Goal: Task Accomplishment & Management: Manage account settings

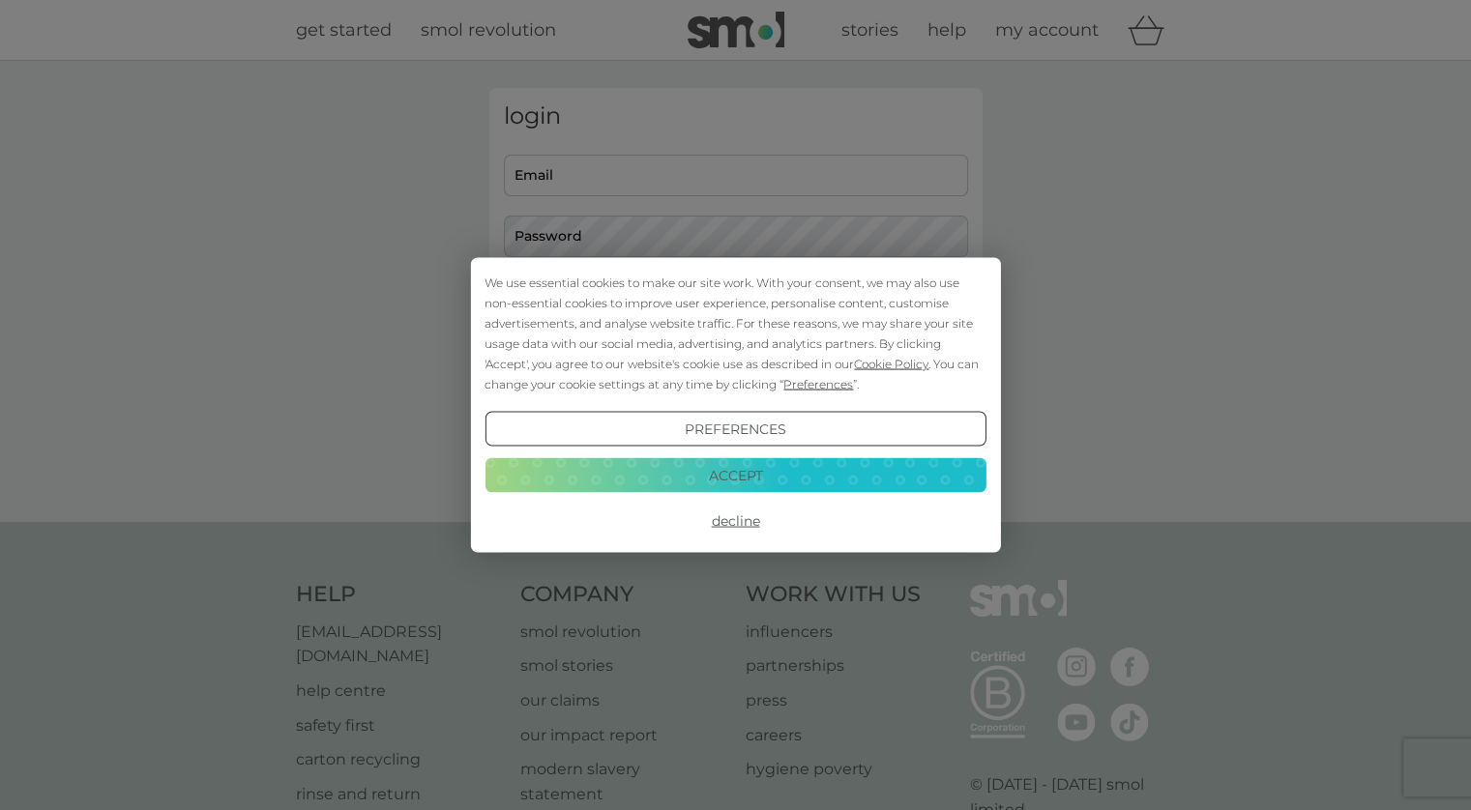
type input "[PERSON_NAME][EMAIL_ADDRESS][PERSON_NAME][DOMAIN_NAME]"
click at [743, 471] on button "Accept" at bounding box center [734, 474] width 501 height 35
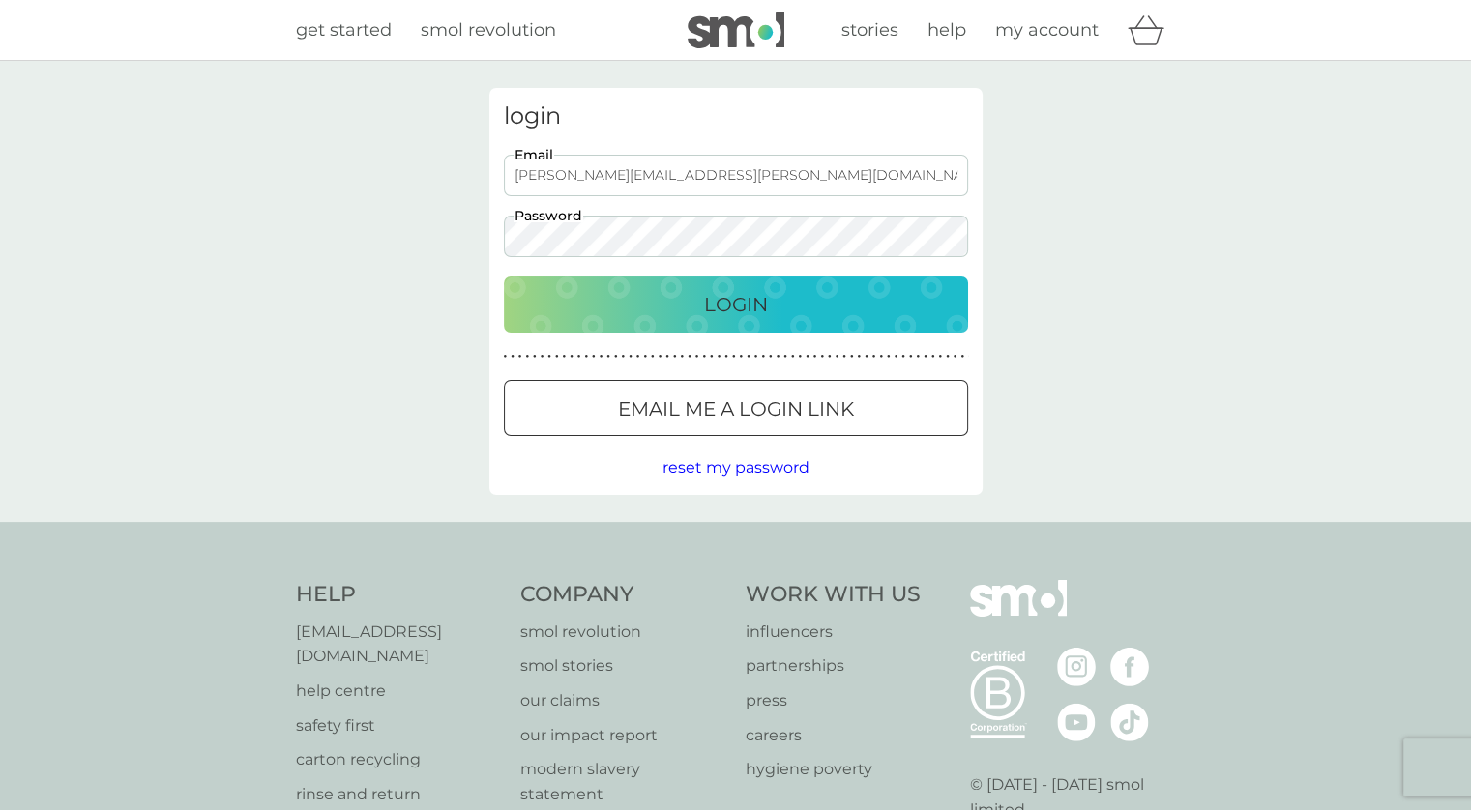
click at [752, 312] on p "Login" at bounding box center [736, 304] width 64 height 31
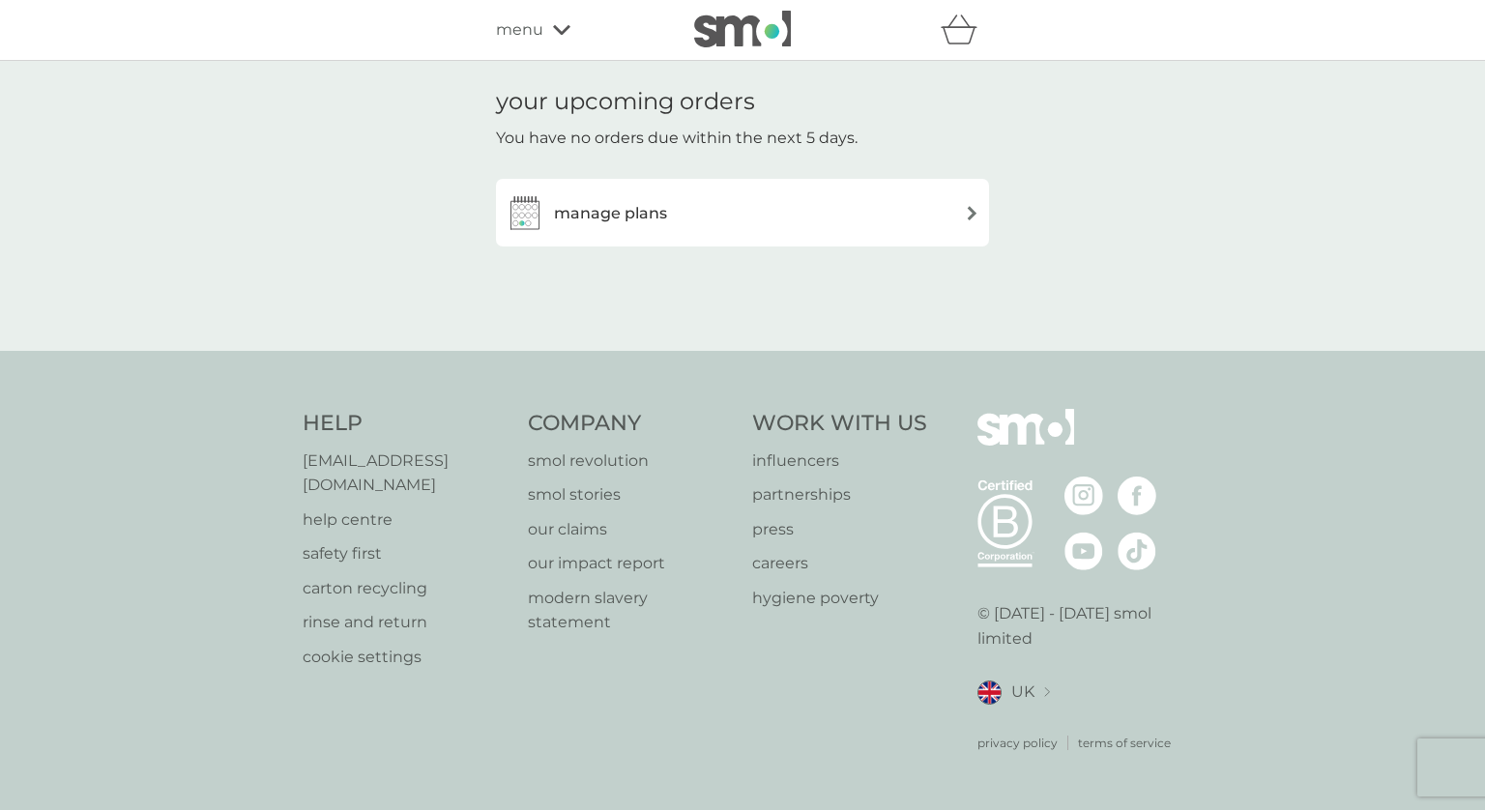
click at [969, 212] on img at bounding box center [972, 213] width 15 height 15
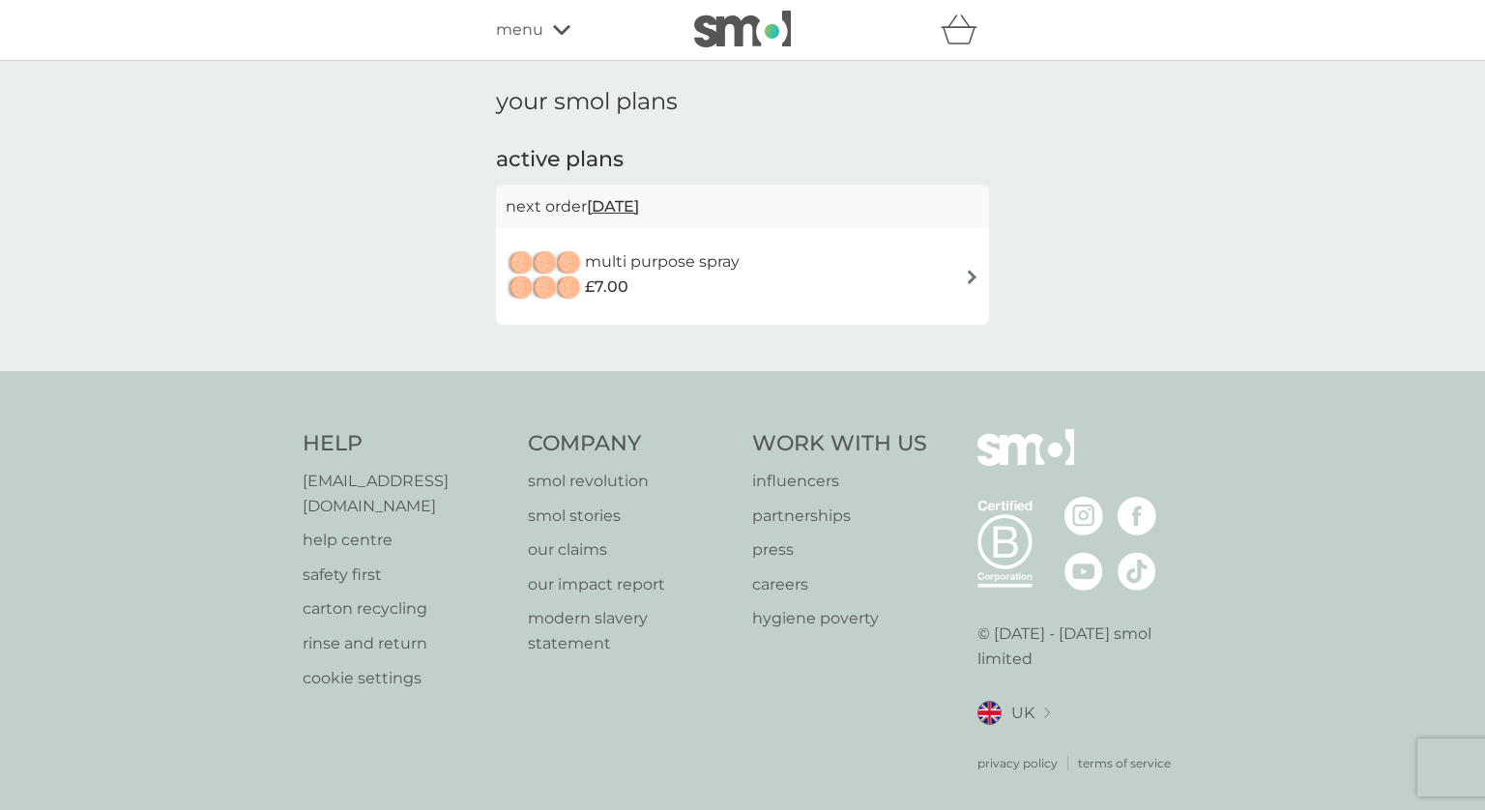
click at [658, 264] on h6 "multi purpose spray" at bounding box center [662, 262] width 155 height 25
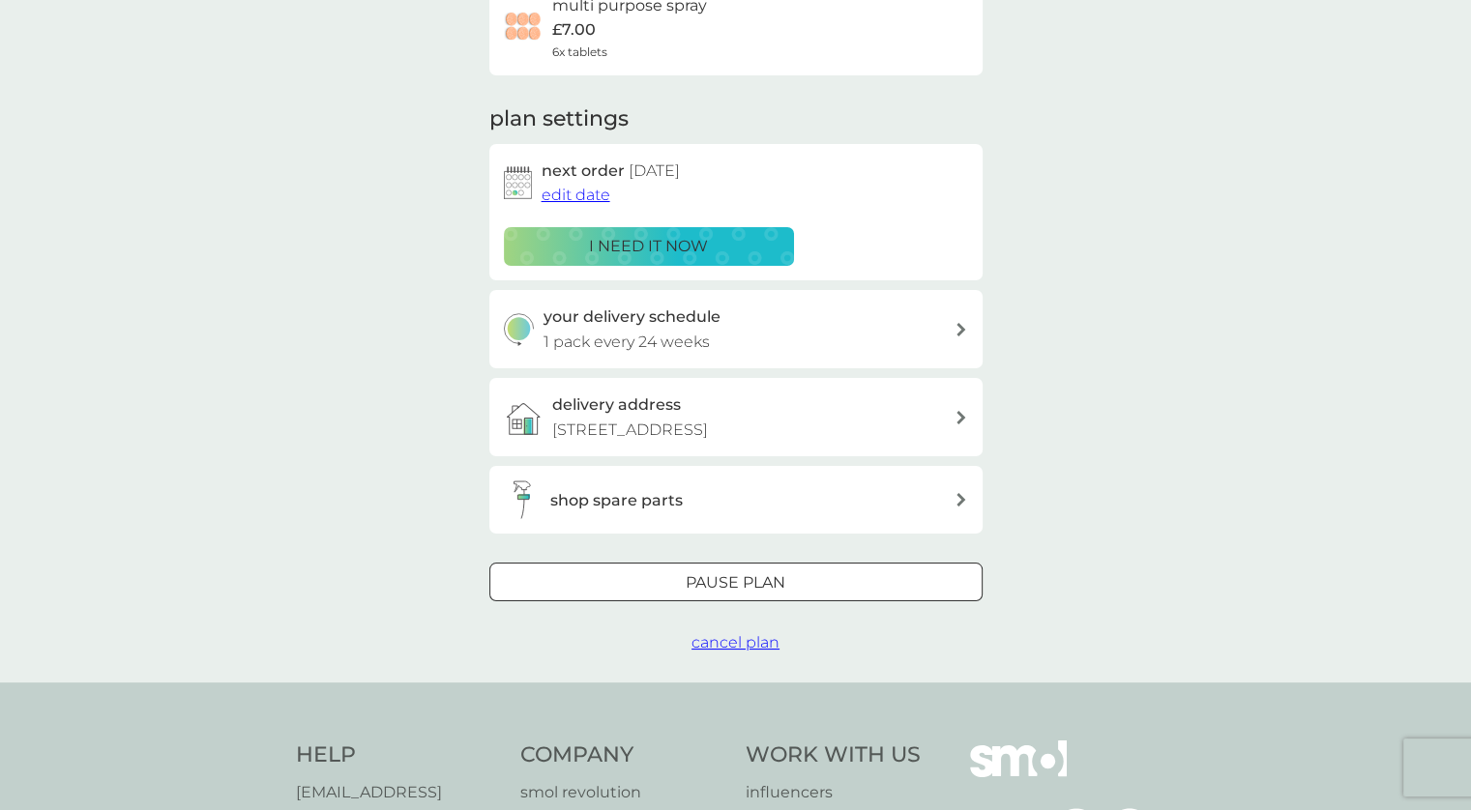
scroll to position [193, 0]
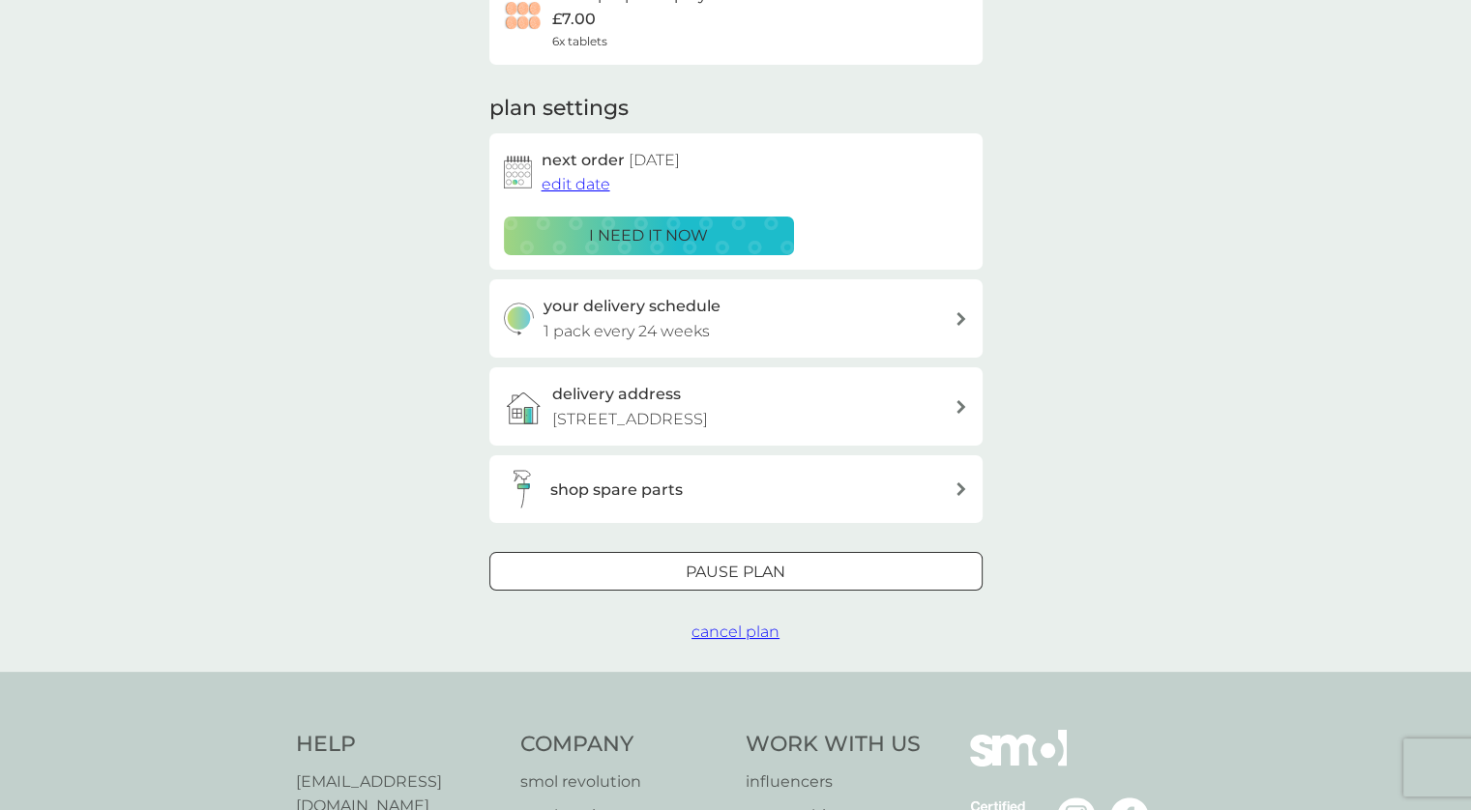
click at [962, 318] on icon at bounding box center [960, 319] width 9 height 14
select select "168"
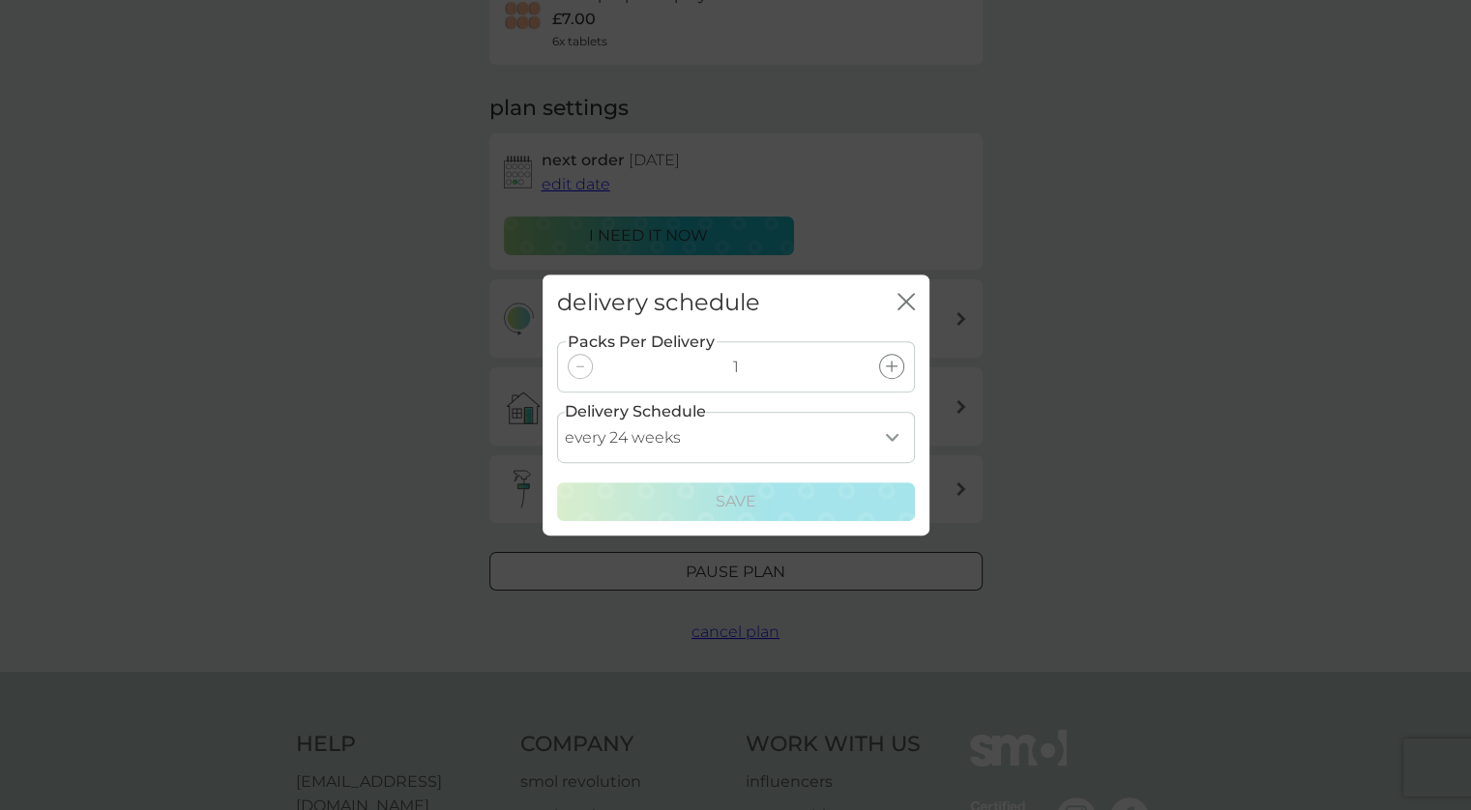
click at [890, 438] on select "every 1 week every 2 weeks every 3 weeks every 4 weeks every 5 weeks every 6 we…" at bounding box center [736, 437] width 358 height 51
click at [1160, 307] on div "delivery schedule close Packs Per Delivery 1 Delivery Schedule every 1 week eve…" at bounding box center [735, 405] width 1471 height 810
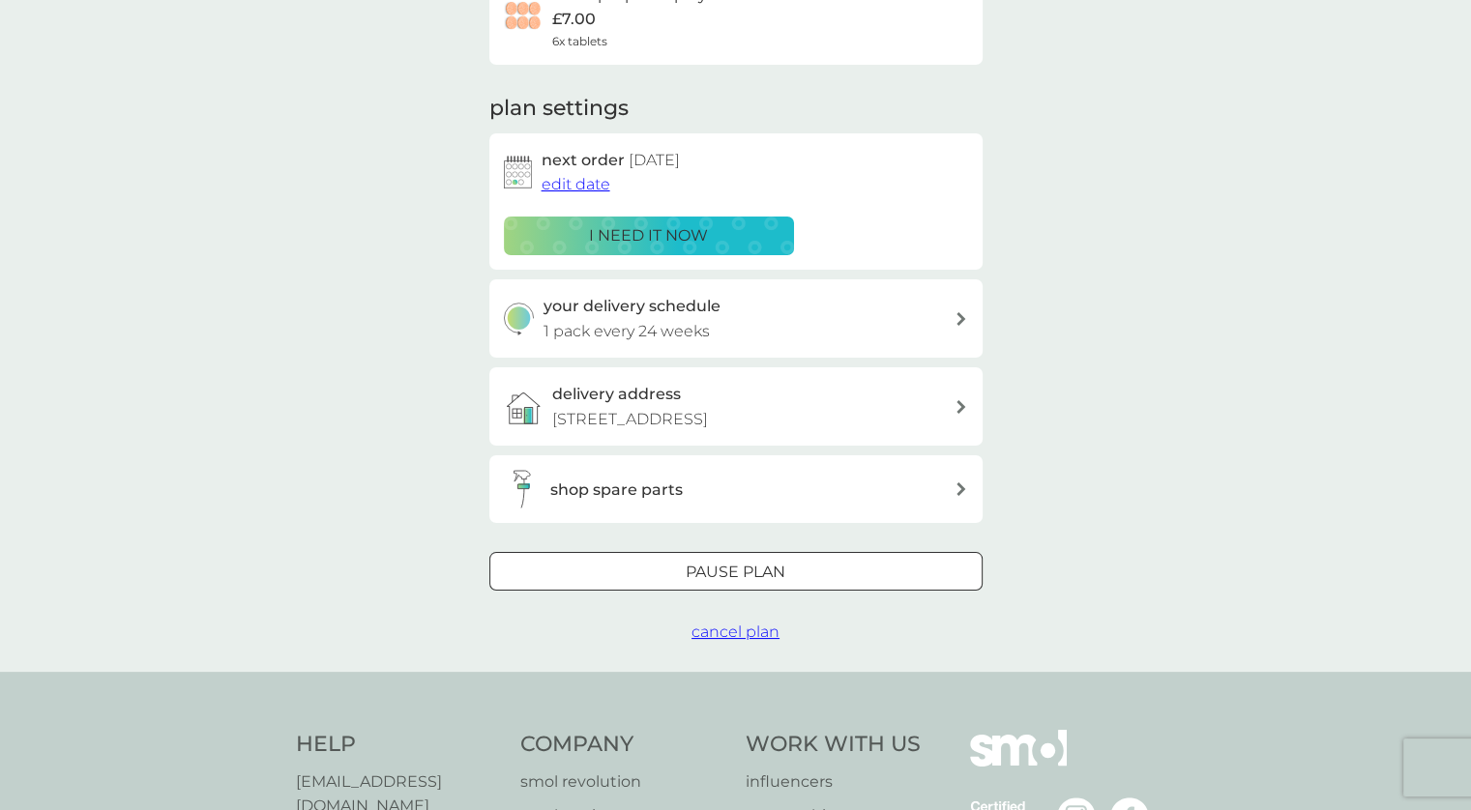
click at [765, 579] on div at bounding box center [736, 573] width 70 height 20
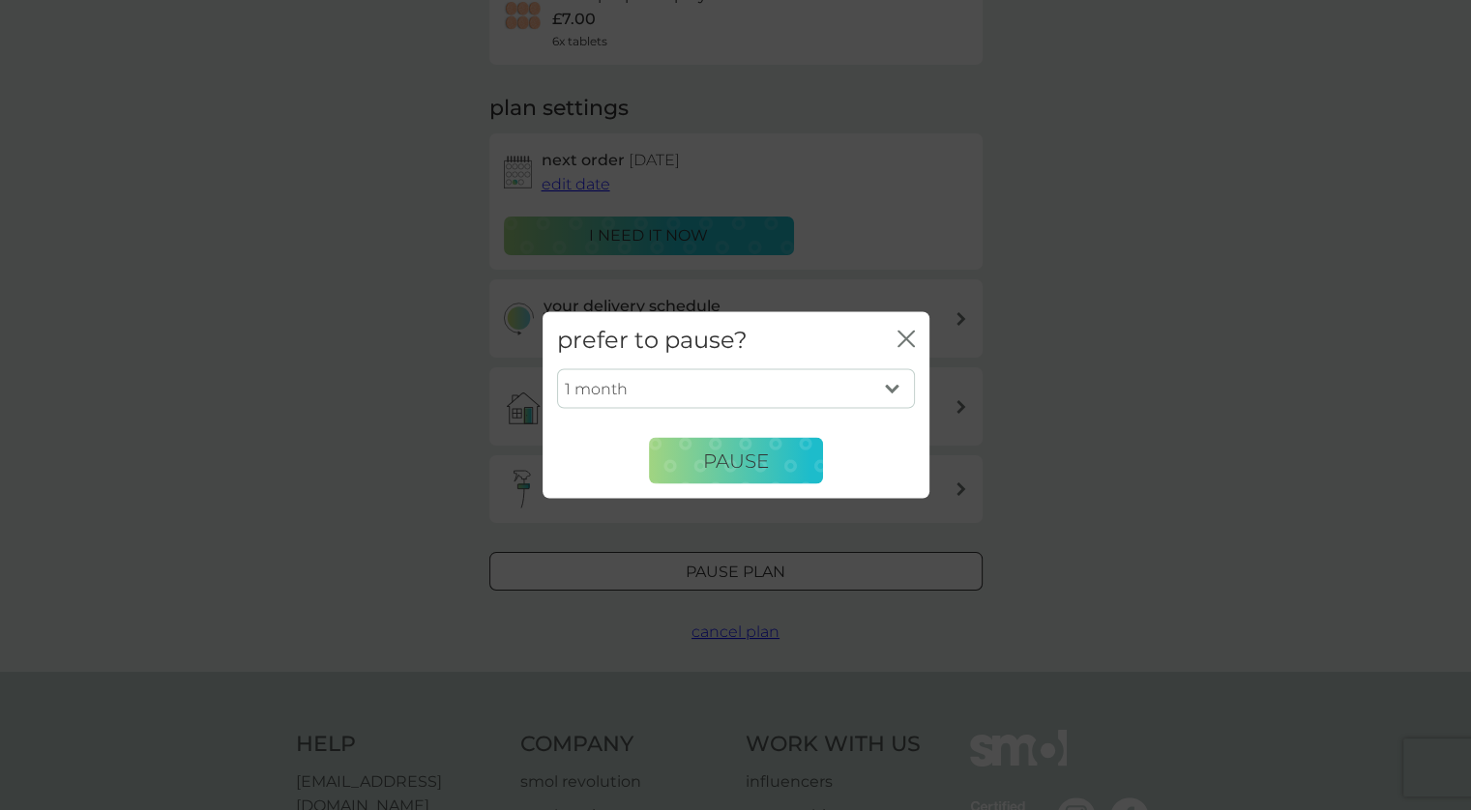
click at [892, 391] on select "1 month 2 months 3 months 4 months 5 months 6 months" at bounding box center [736, 388] width 358 height 41
click at [912, 338] on icon "close" at bounding box center [905, 339] width 17 height 17
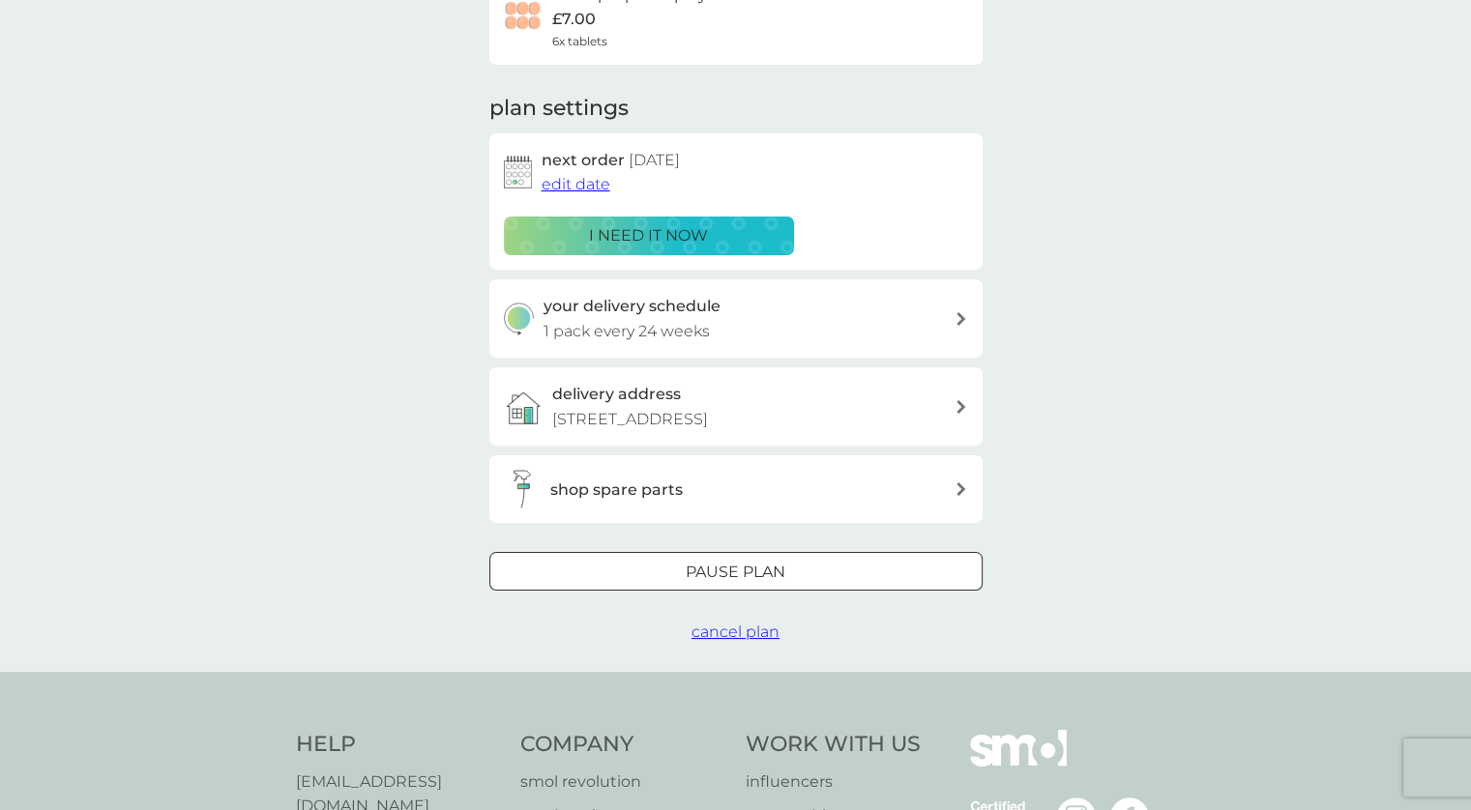
click at [770, 632] on span "cancel plan" at bounding box center [735, 632] width 88 height 18
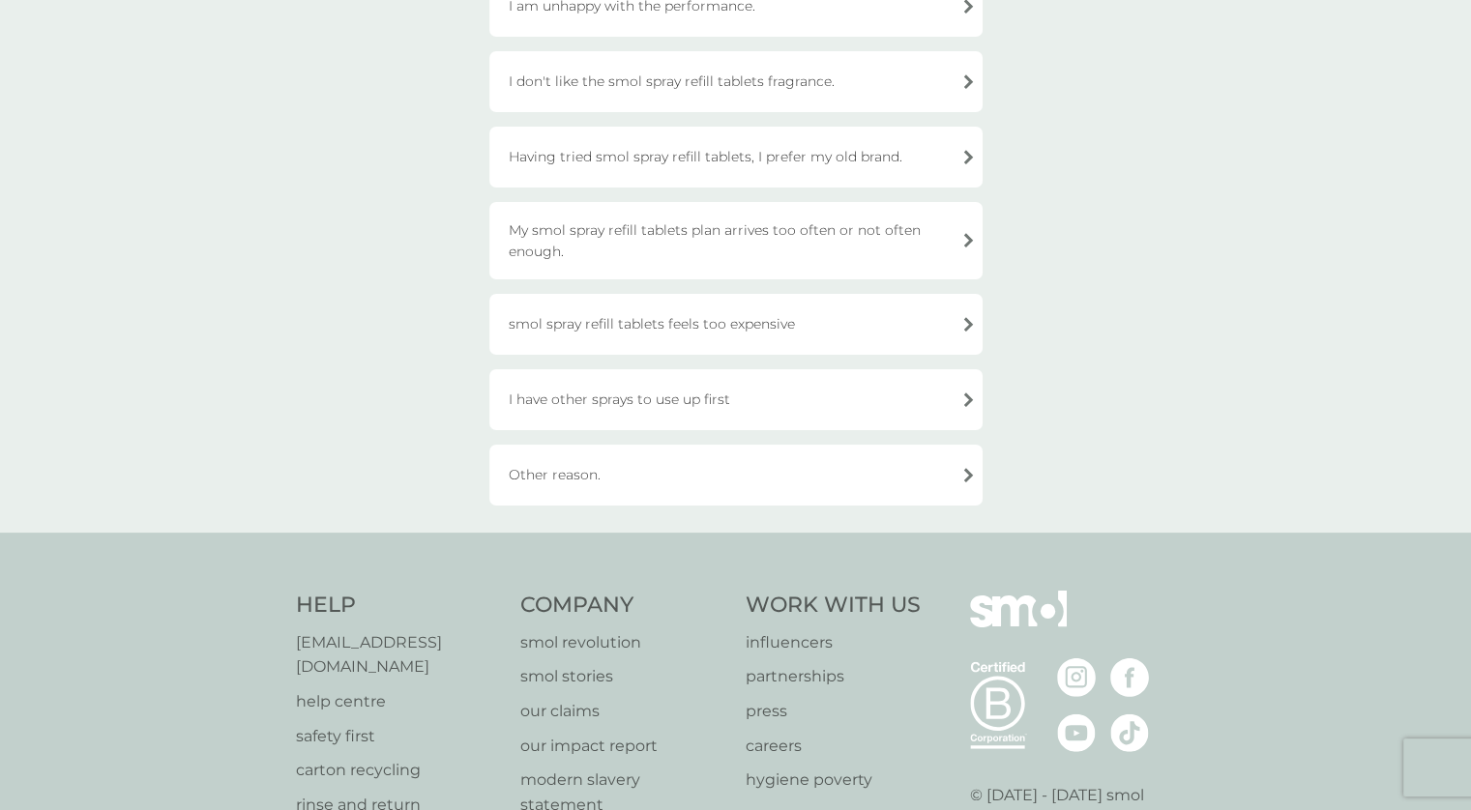
scroll to position [257, 0]
click at [886, 469] on div "Other reason." at bounding box center [735, 471] width 493 height 61
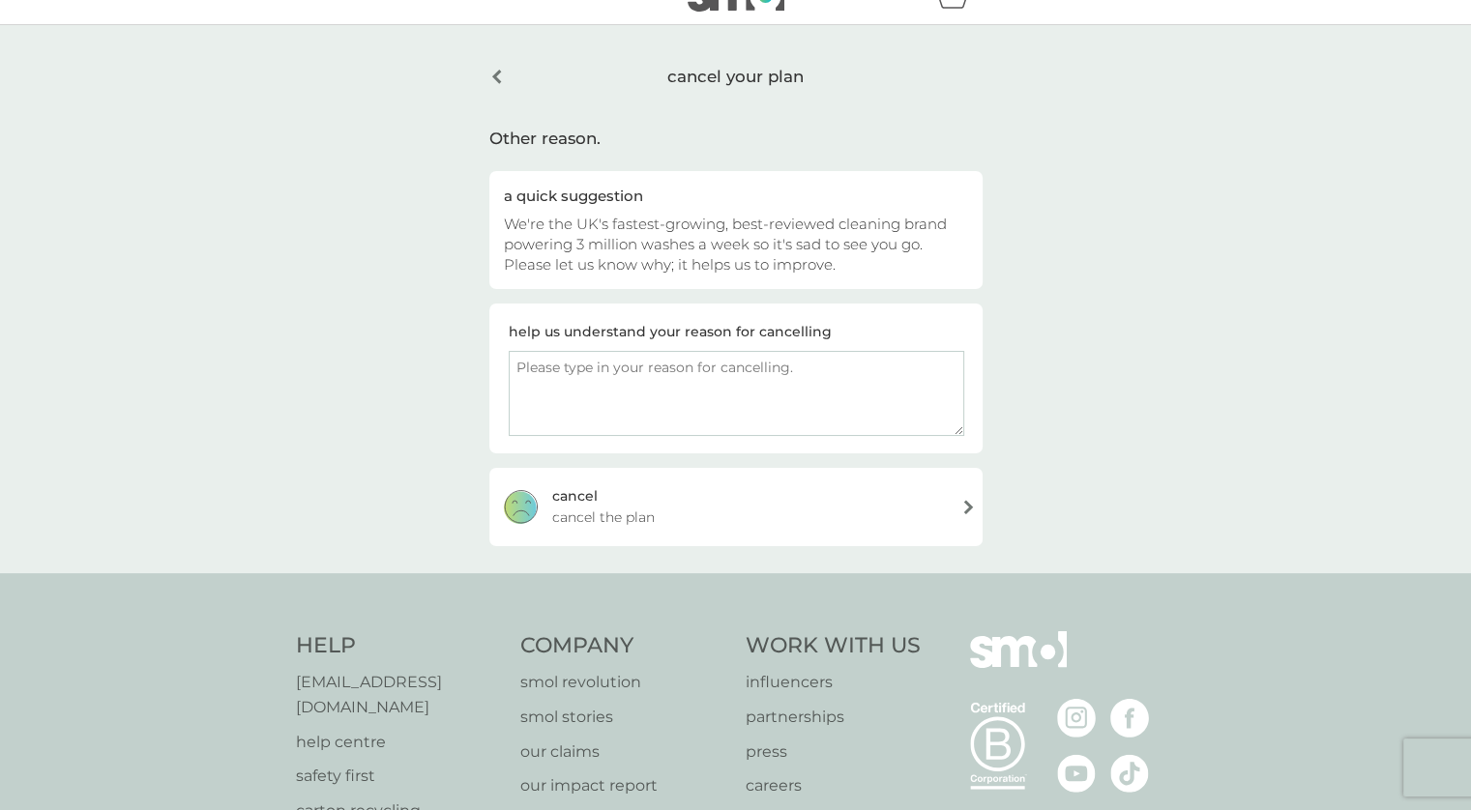
scroll to position [35, 0]
click at [602, 508] on span "cancel the plan" at bounding box center [603, 518] width 103 height 21
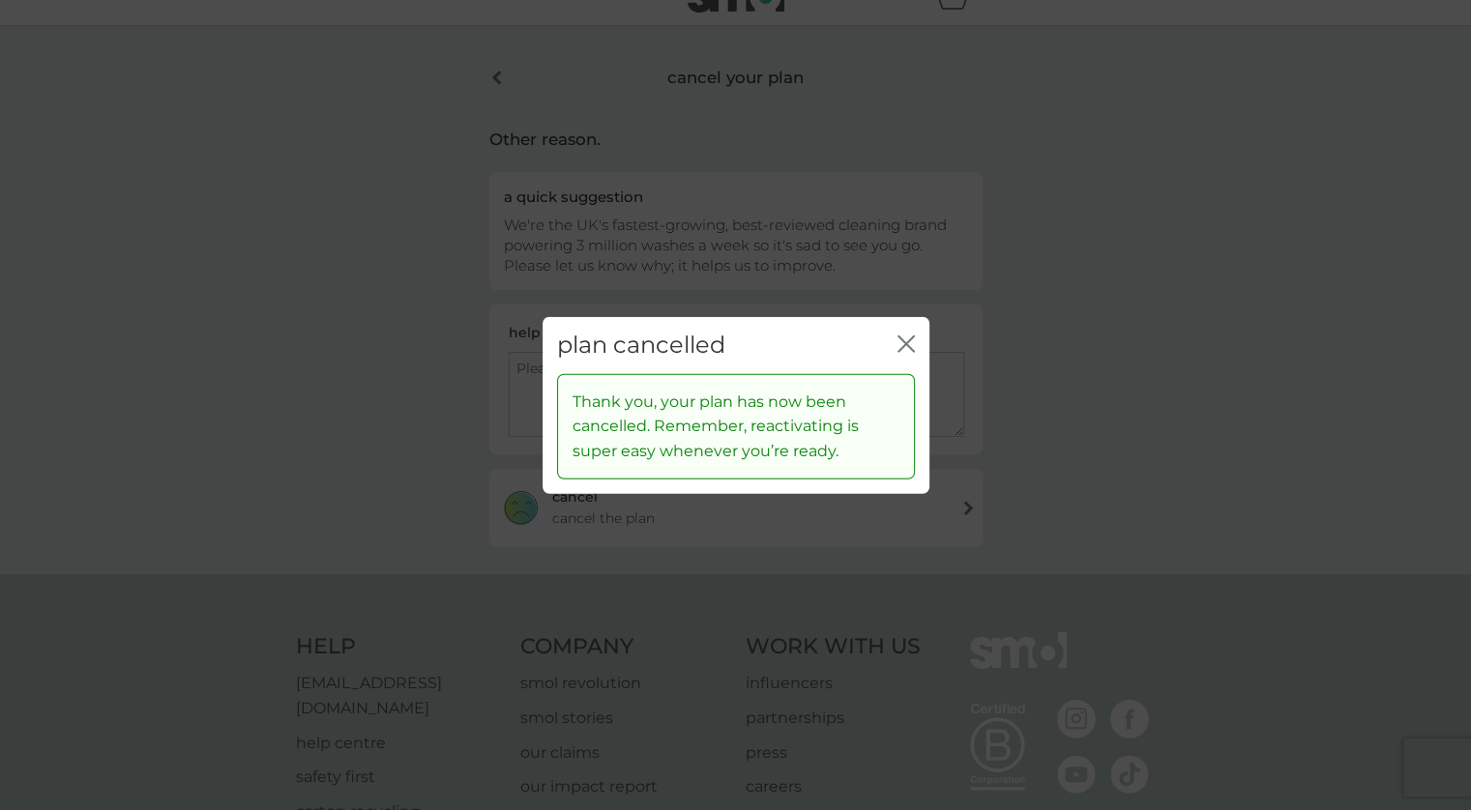
click at [909, 338] on icon "close" at bounding box center [905, 344] width 17 height 17
